Goal: Information Seeking & Learning: Learn about a topic

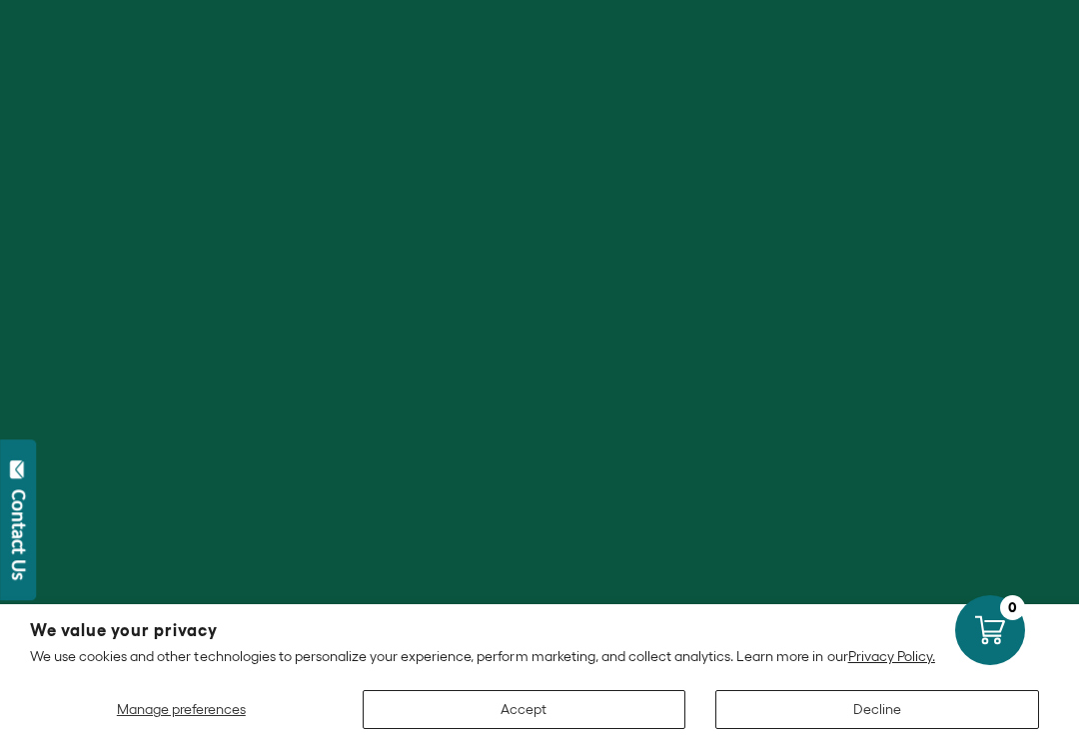
click at [184, 720] on button "Manage preferences" at bounding box center [181, 709] width 303 height 39
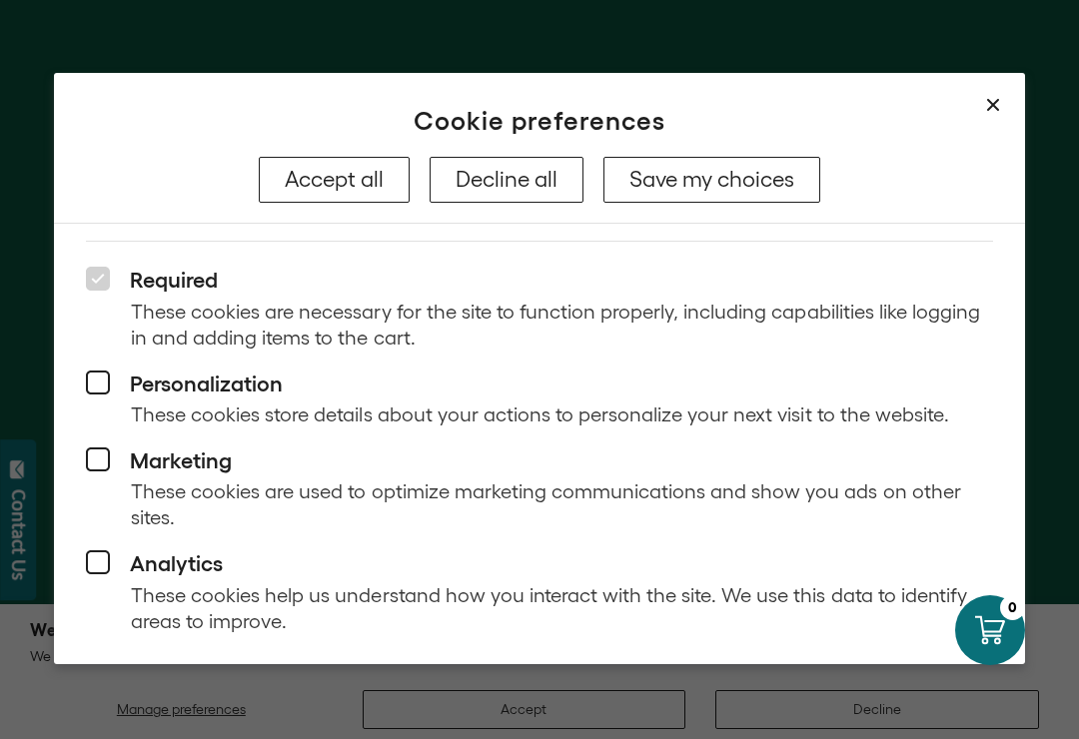
scroll to position [95, 0]
click at [100, 372] on icon at bounding box center [98, 384] width 24 height 24
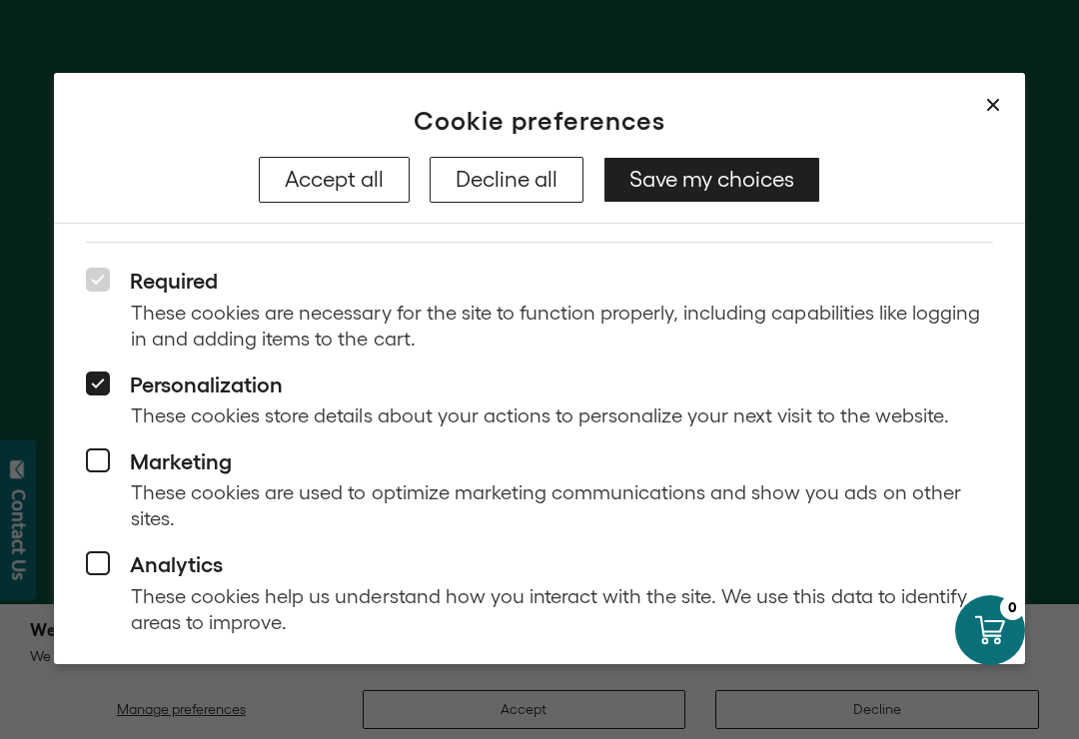
click at [103, 376] on icon at bounding box center [98, 384] width 24 height 24
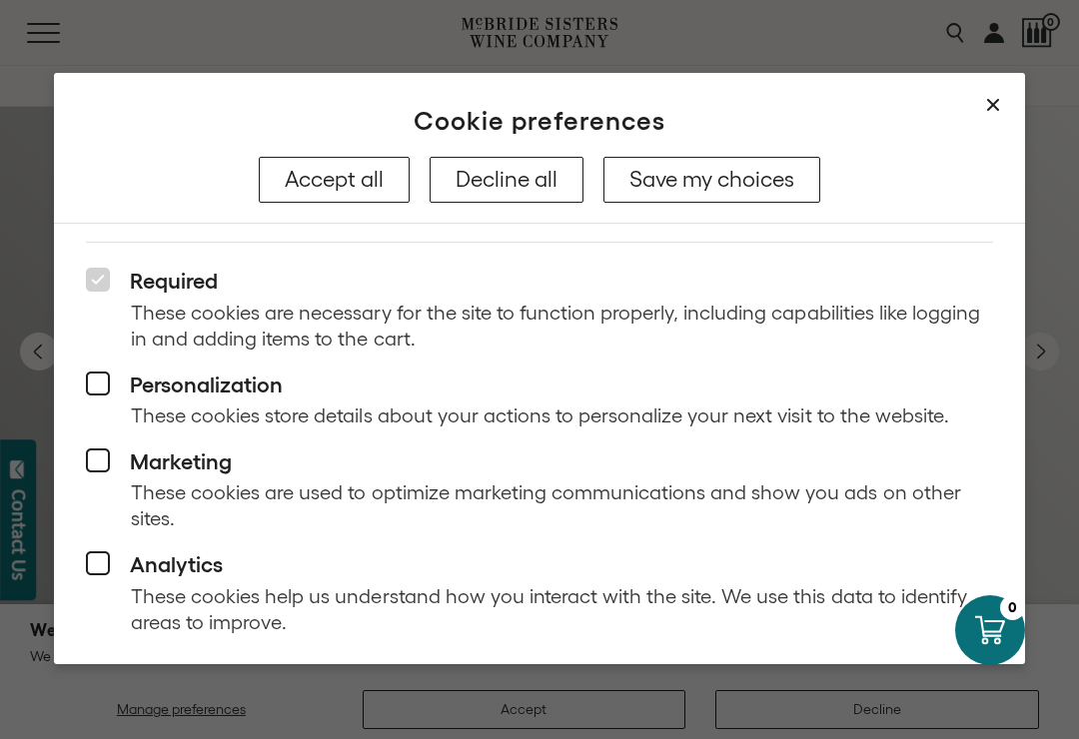
click at [719, 185] on button "Save my choices" at bounding box center [711, 180] width 217 height 46
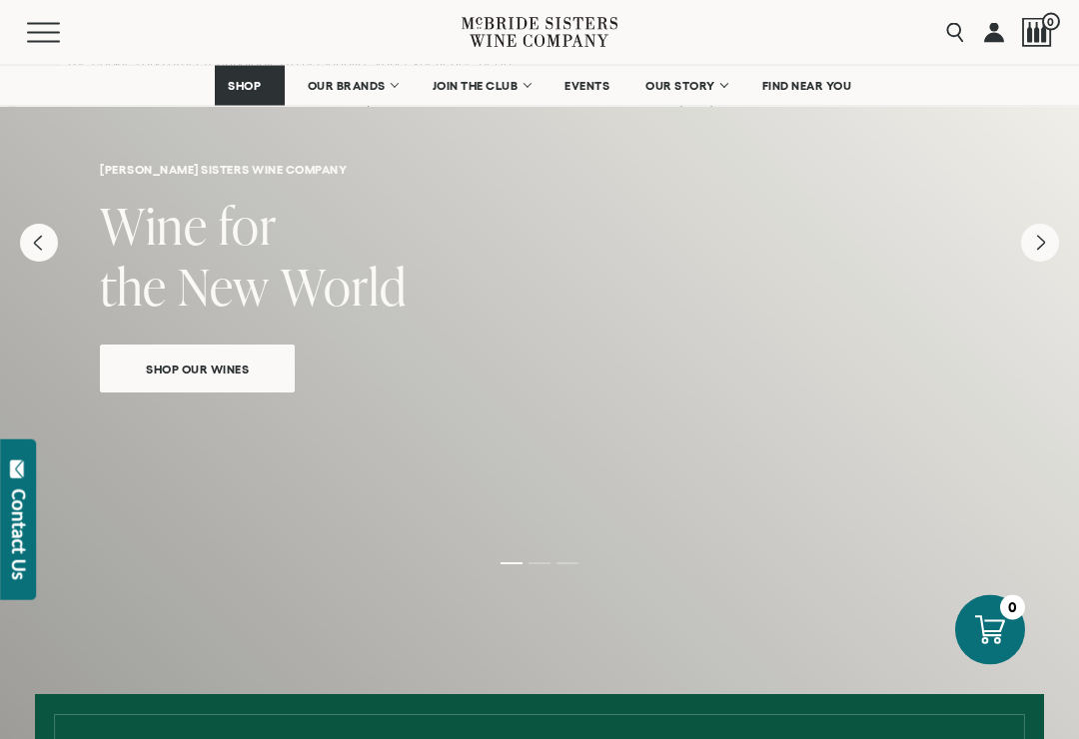
scroll to position [0, 0]
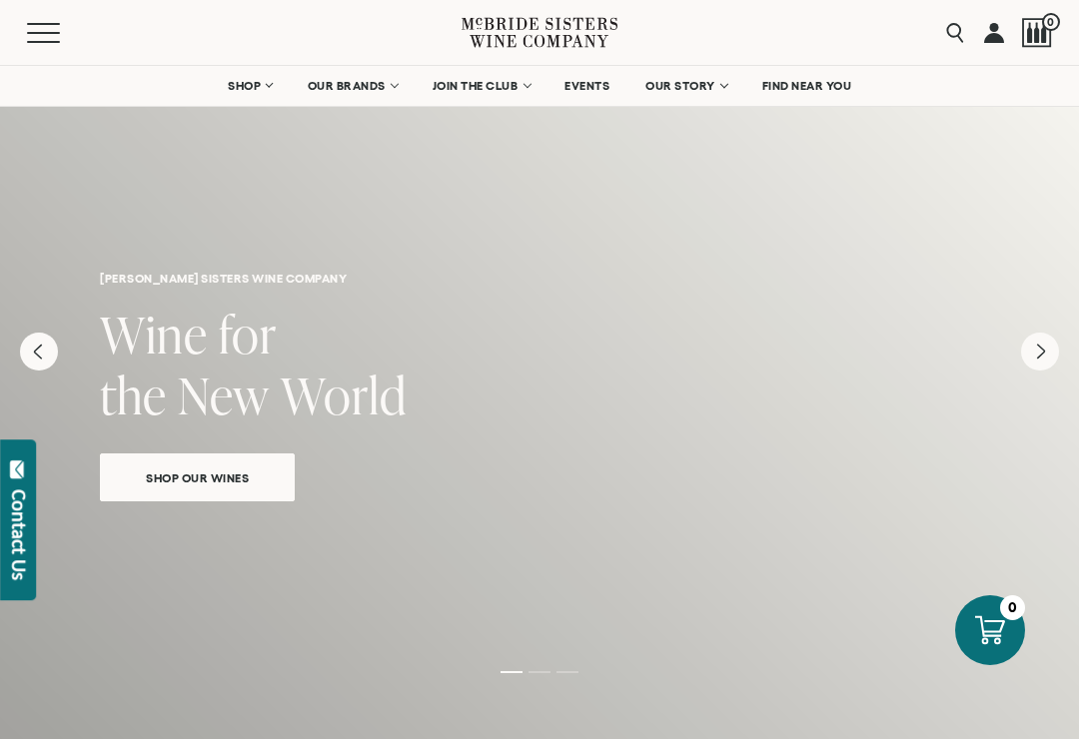
click at [717, 91] on link "OUR STORY" at bounding box center [685, 86] width 107 height 40
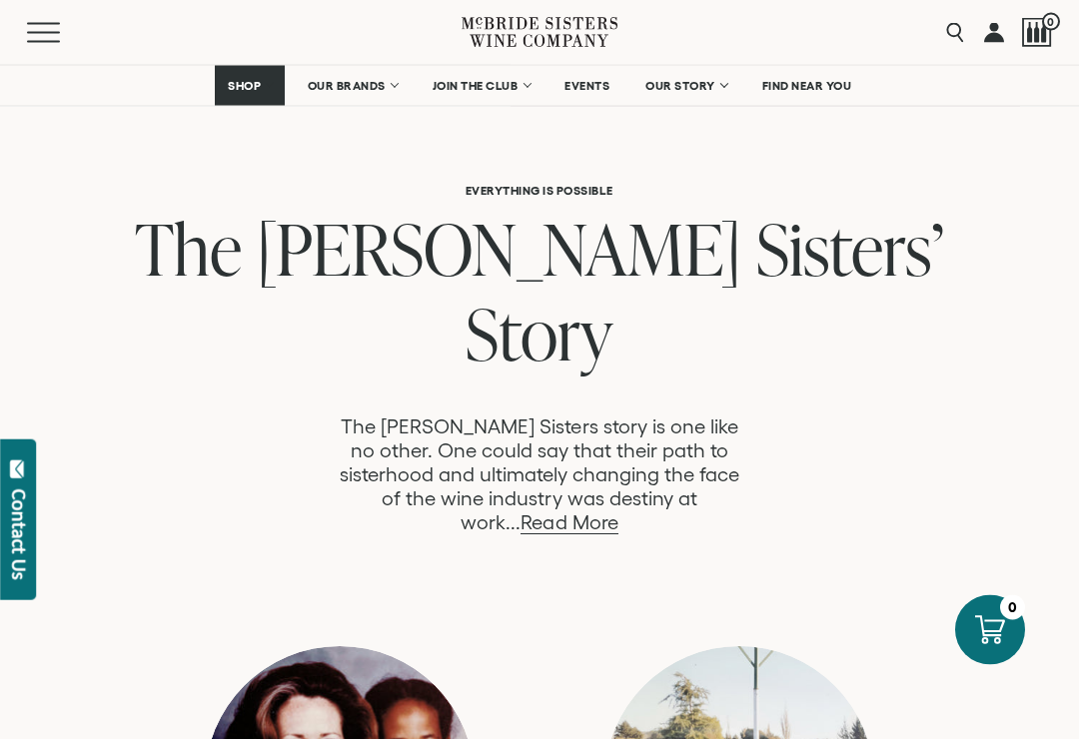
scroll to position [948, 0]
click at [617, 512] on link "Read More" at bounding box center [569, 523] width 97 height 23
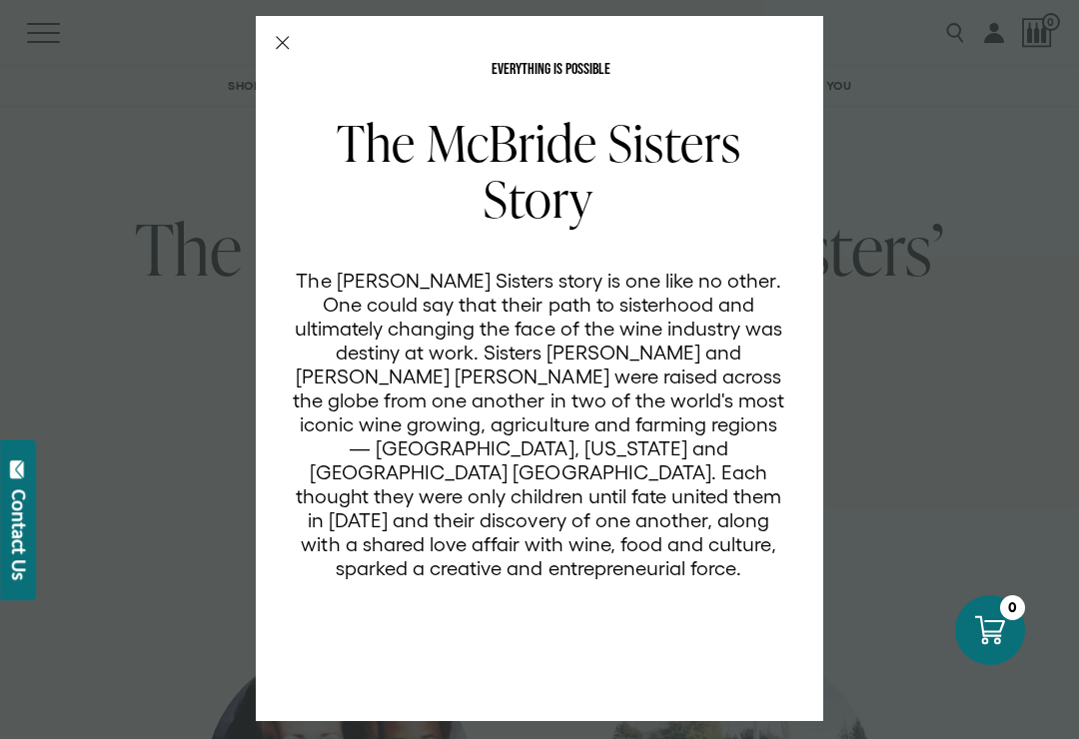
scroll to position [0, 0]
click at [282, 49] on icon "Close Modal" at bounding box center [283, 43] width 14 height 14
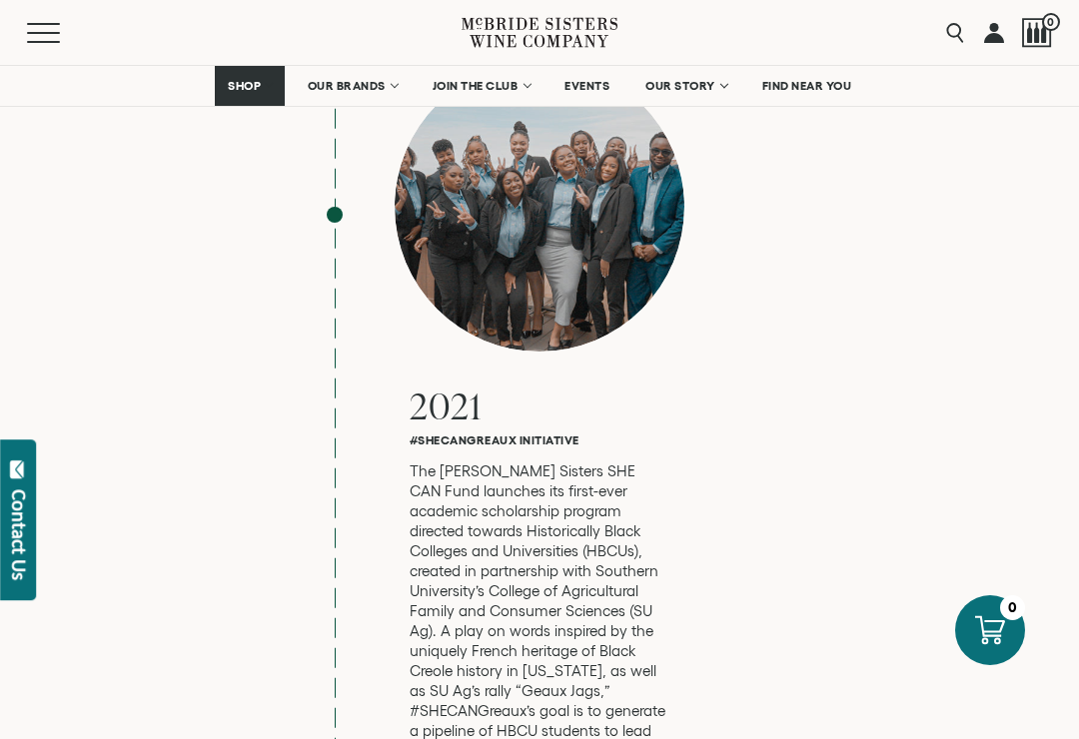
scroll to position [7675, 0]
